Goal: Information Seeking & Learning: Understand process/instructions

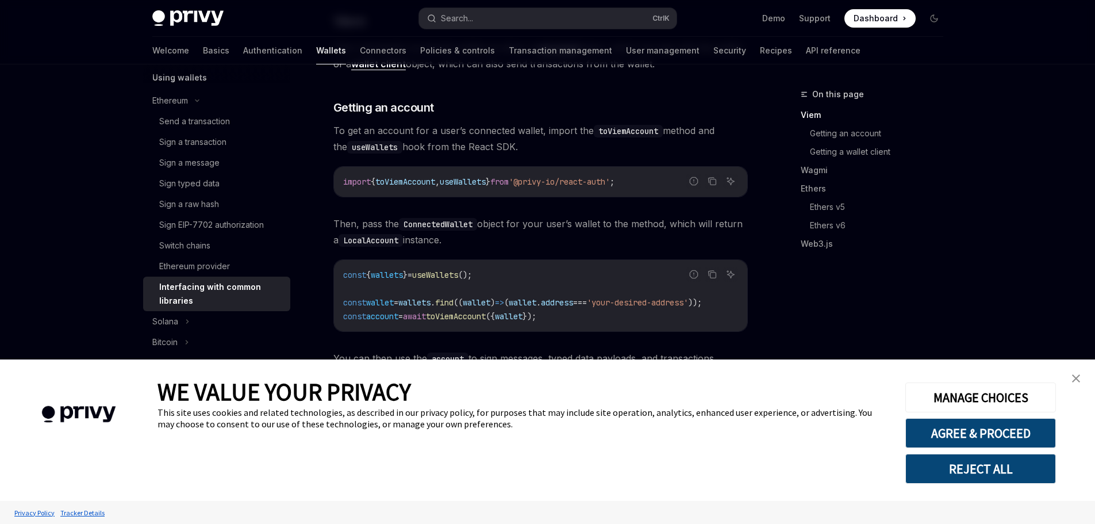
scroll to position [287, 0]
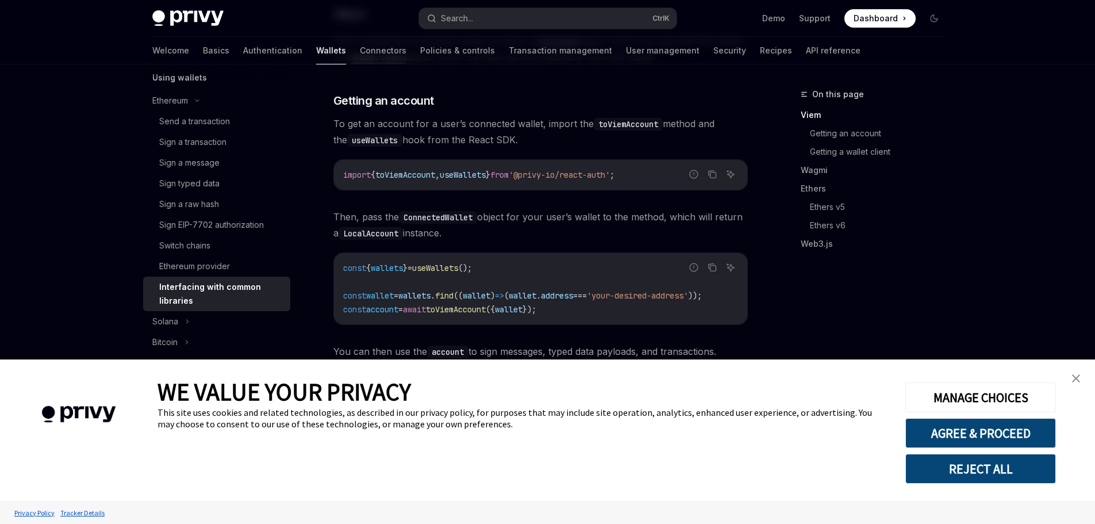
click at [1073, 378] on img "close banner" at bounding box center [1076, 378] width 8 height 8
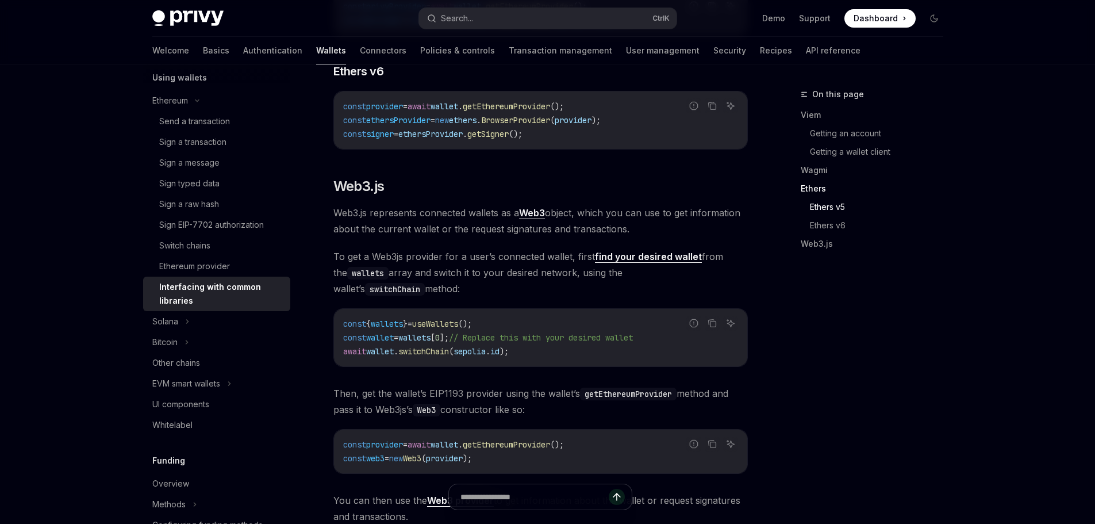
scroll to position [1322, 0]
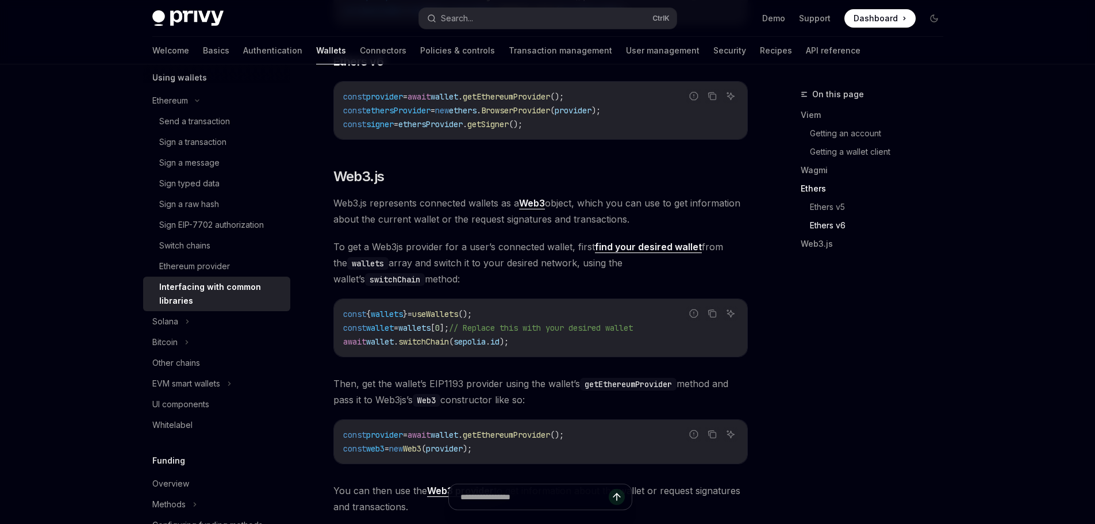
click at [428, 333] on span "wallets" at bounding box center [414, 327] width 32 height 10
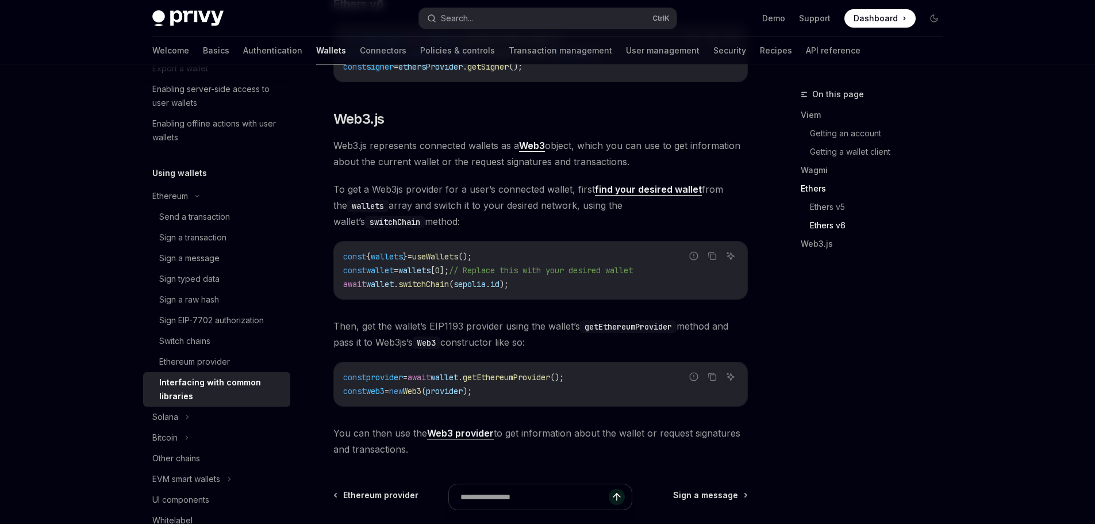
scroll to position [173, 0]
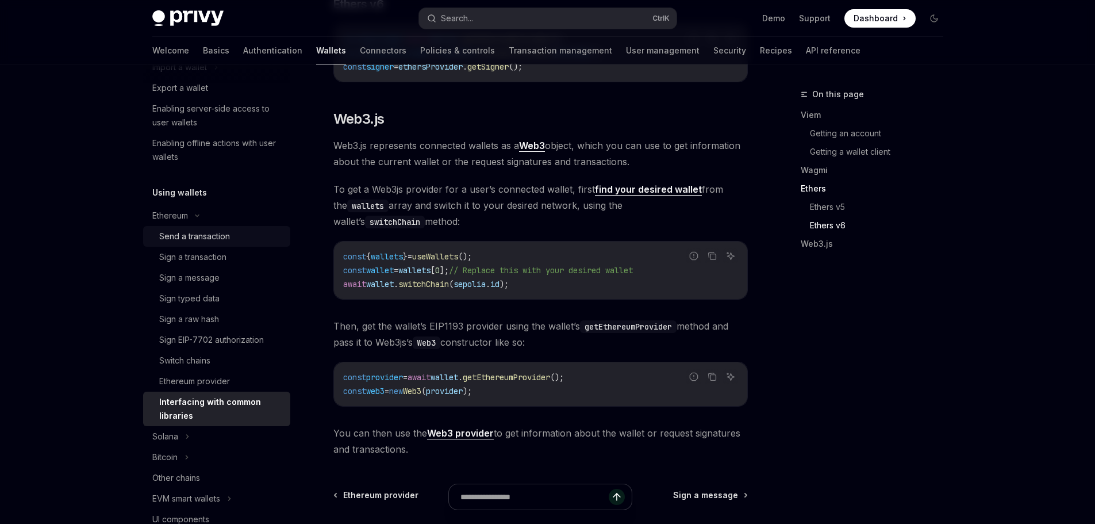
click at [229, 239] on div "Send a transaction" at bounding box center [194, 236] width 71 height 14
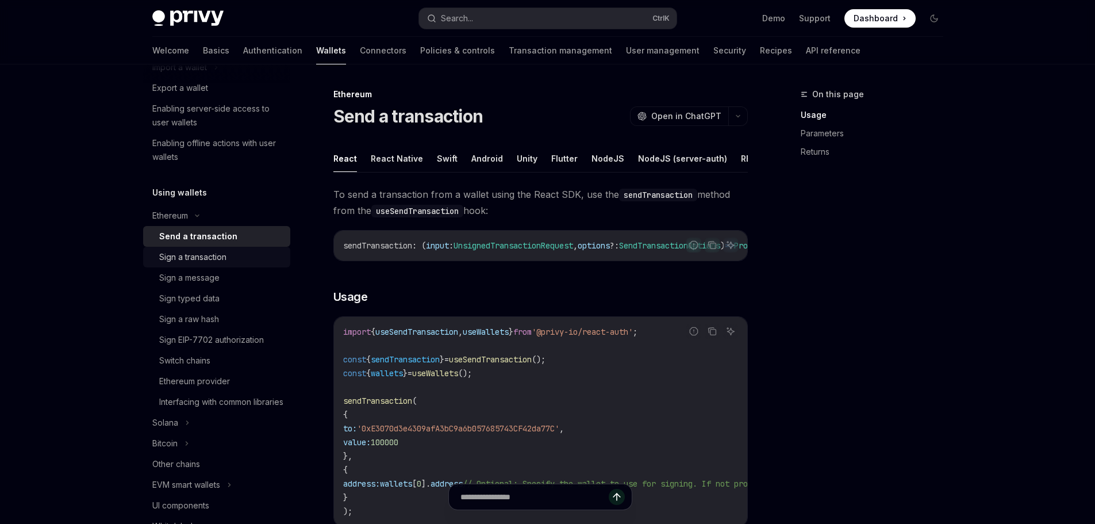
click at [228, 256] on div "Sign a transaction" at bounding box center [221, 257] width 124 height 14
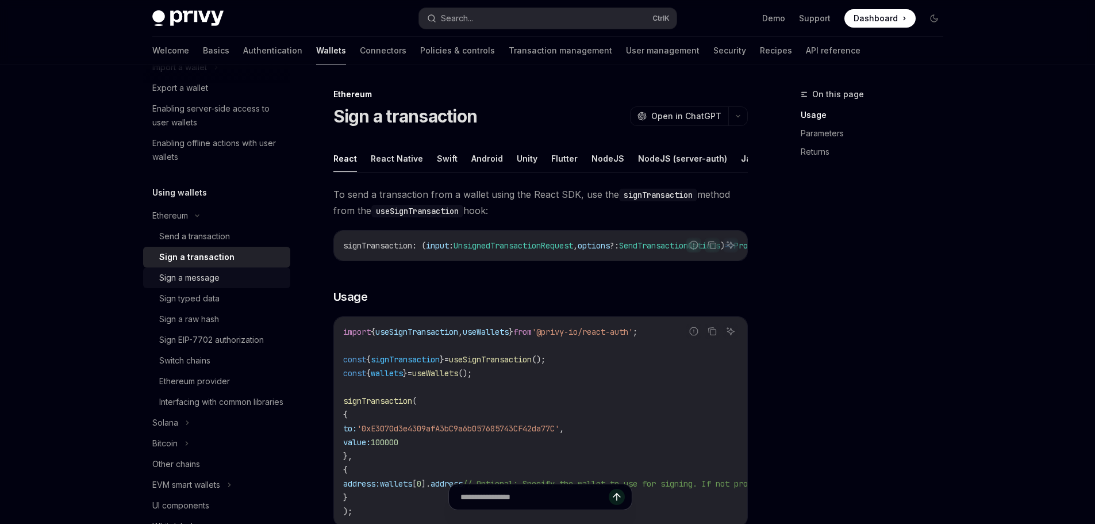
click at [221, 272] on div "Sign a message" at bounding box center [221, 278] width 124 height 14
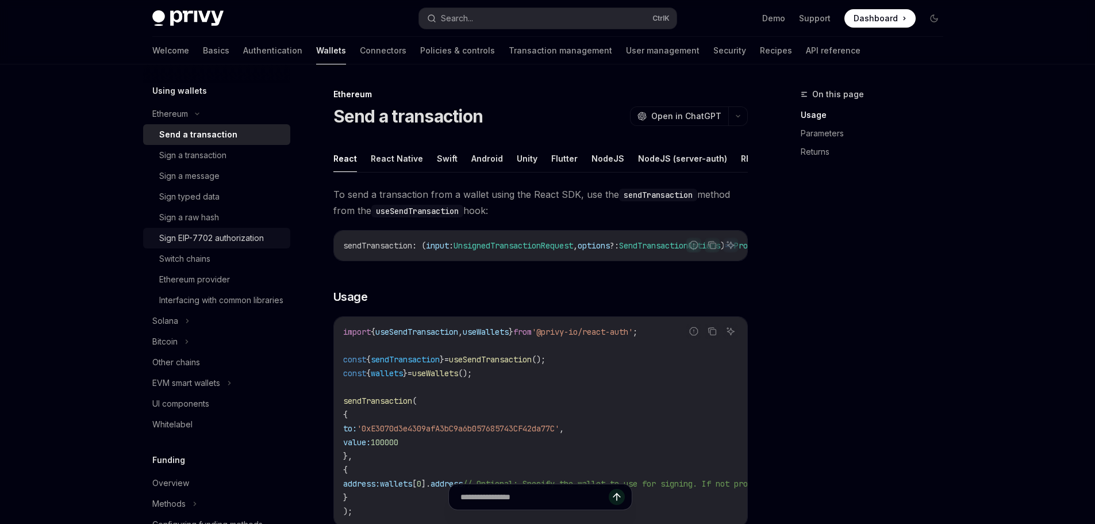
scroll to position [288, 0]
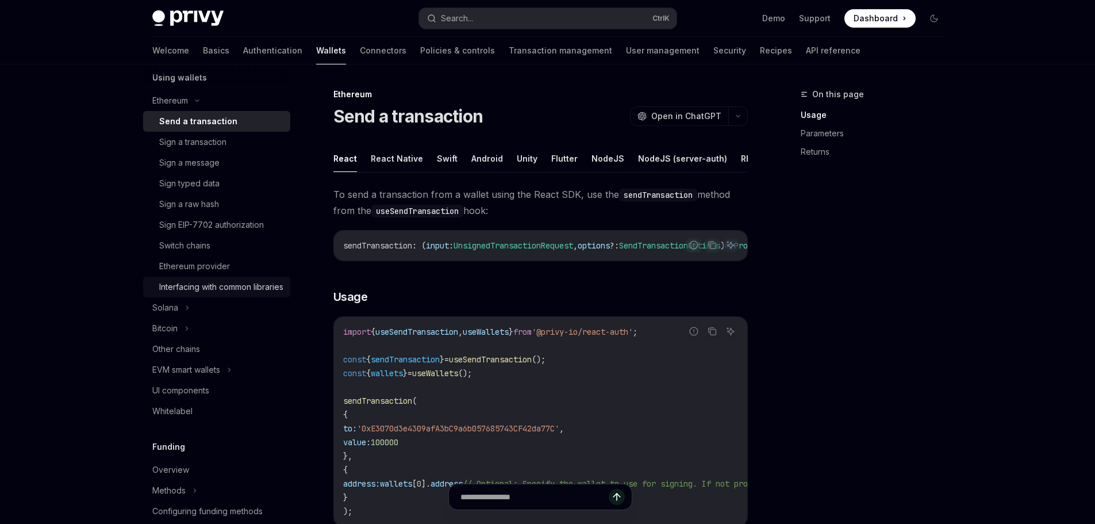
click at [227, 290] on div "Interfacing with common libraries" at bounding box center [221, 287] width 124 height 14
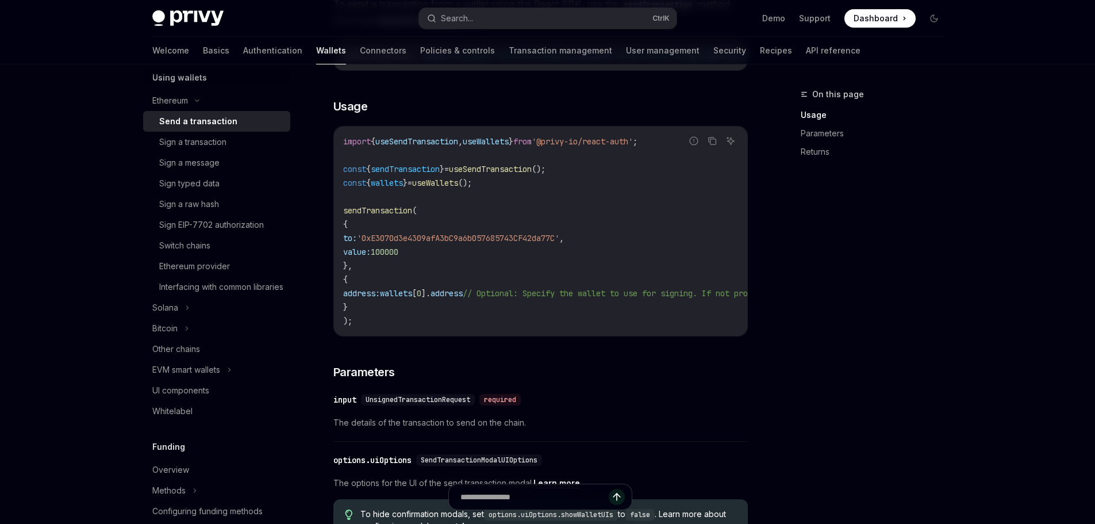
scroll to position [37, 0]
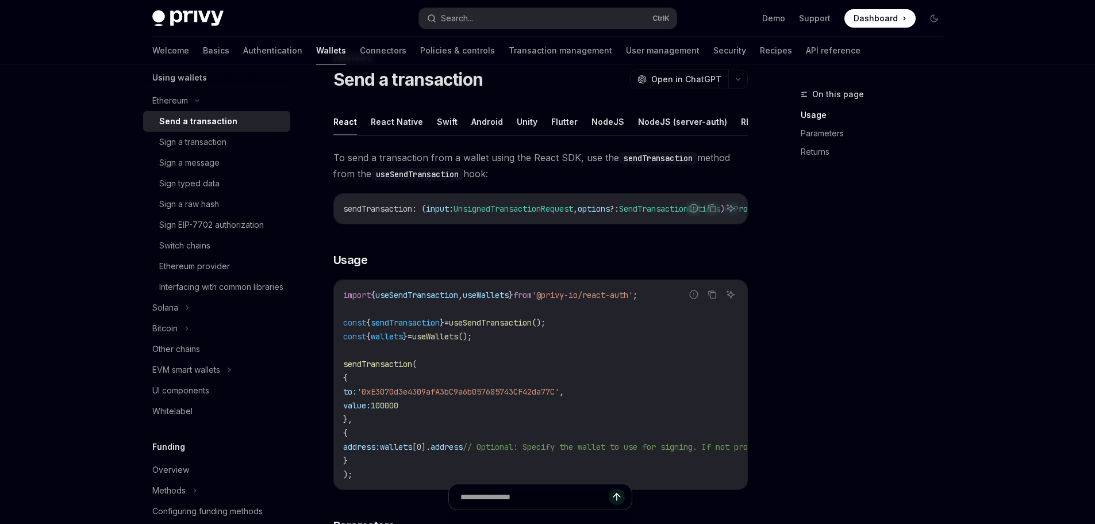
type textarea "*"
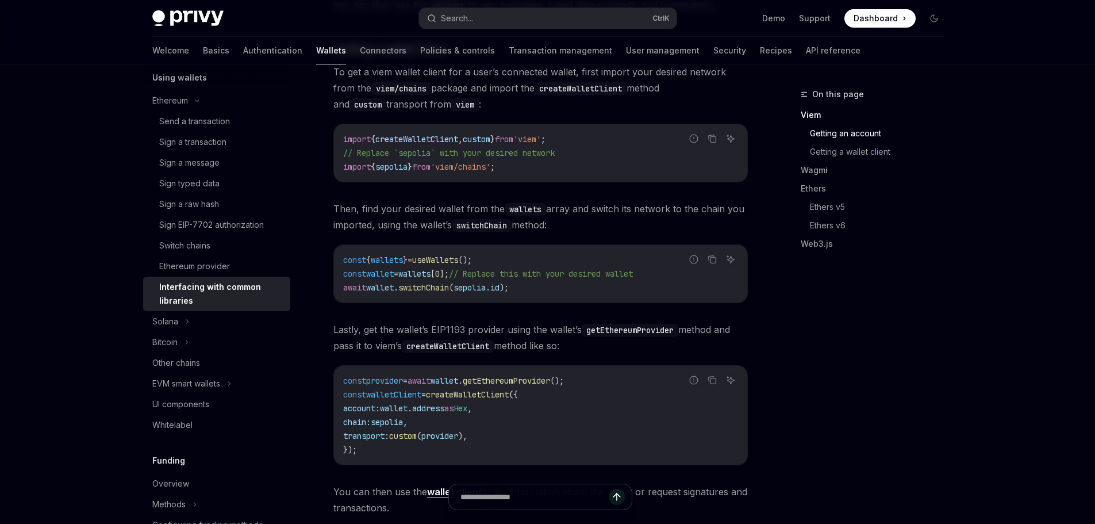
scroll to position [1013, 0]
